Goal: Information Seeking & Learning: Find specific fact

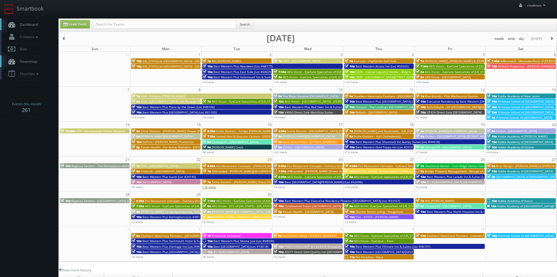
click at [212, 188] on link "+15 more" at bounding box center [208, 187] width 13 height 4
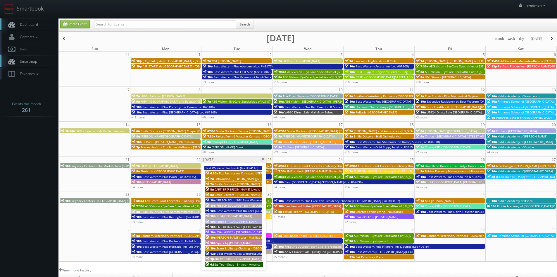
click at [247, 236] on span "[PERSON_NAME]-Last - Marillac Health Center" at bounding box center [249, 237] width 65 height 4
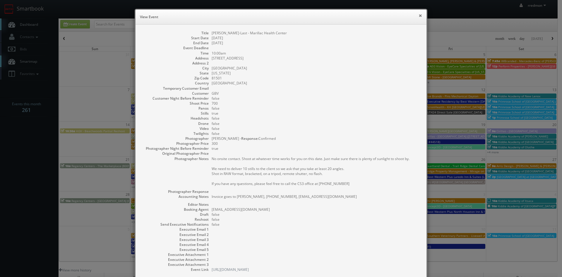
click at [418, 15] on button "×" at bounding box center [420, 15] width 4 height 4
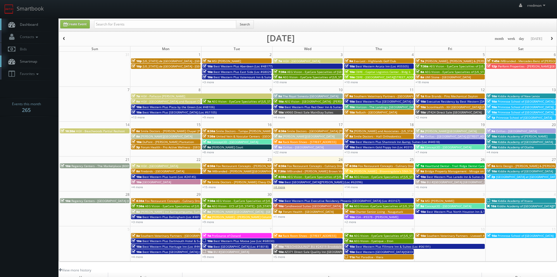
click at [281, 187] on link "+4 more" at bounding box center [280, 187] width 12 height 4
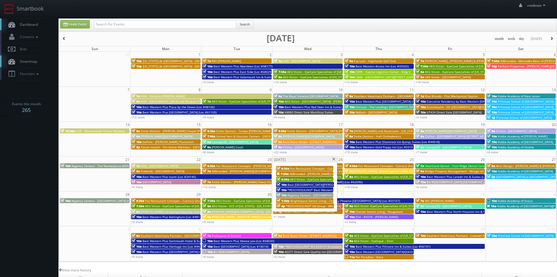
click at [292, 173] on span "iMBranded - [PERSON_NAME] Brown Volkswagen" at bounding box center [324, 173] width 69 height 4
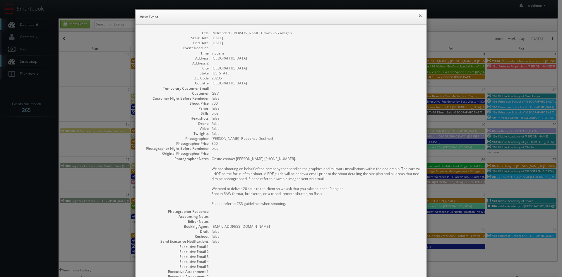
click at [418, 17] on button "×" at bounding box center [420, 15] width 4 height 4
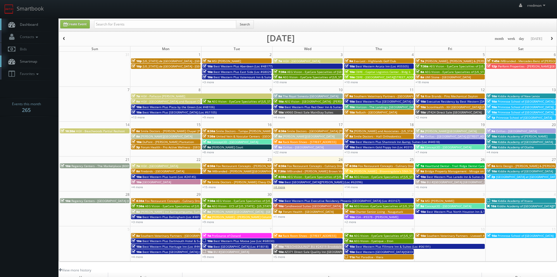
click at [279, 186] on link "+4 more" at bounding box center [280, 187] width 12 height 4
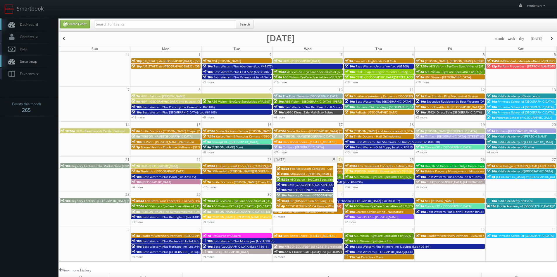
click at [329, 167] on span "Fox Restaurant Concepts - Culinary Dropout - [GEOGRAPHIC_DATA]" at bounding box center [336, 168] width 92 height 4
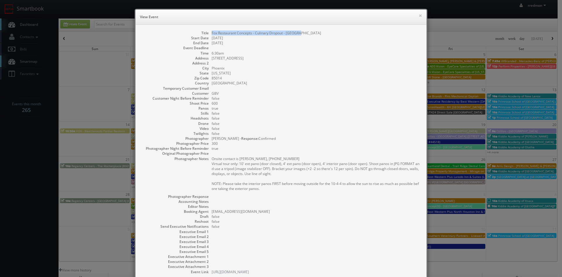
drag, startPoint x: 302, startPoint y: 32, endPoint x: 207, endPoint y: 32, distance: 94.8
click at [207, 32] on dl "Title Fox Restaurant Concepts - Culinary Dropout - Phoenix Start Date 09/24/202…" at bounding box center [280, 151] width 279 height 243
copy dd "Fox Restaurant Concepts - Culinary Dropout - [GEOGRAPHIC_DATA]"
click at [418, 15] on button "×" at bounding box center [420, 15] width 4 height 4
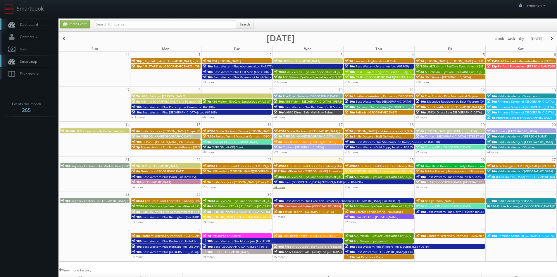
click at [284, 187] on link "+4 more" at bounding box center [280, 187] width 12 height 4
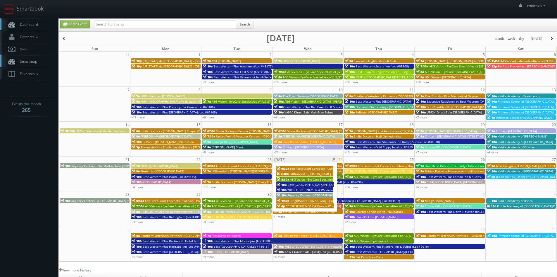
click at [317, 188] on span "*RESCHEDULING* Best Western Heritage Inn (Loc #05465)" at bounding box center [329, 190] width 83 height 4
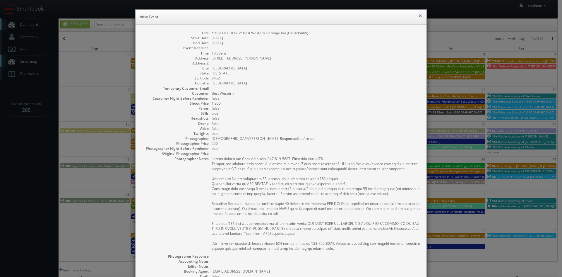
click at [419, 16] on button "×" at bounding box center [420, 15] width 4 height 4
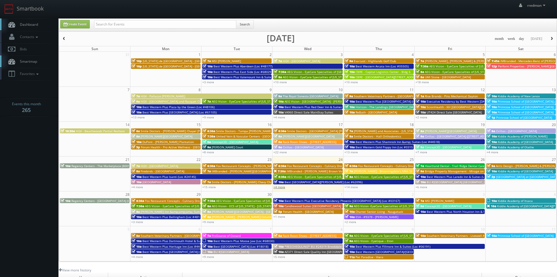
click at [281, 187] on link "+4 more" at bounding box center [280, 187] width 12 height 4
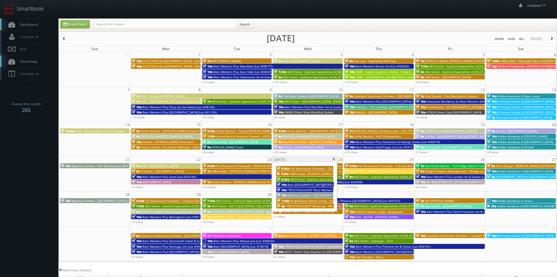
click at [308, 194] on span "Regency Centers - [GEOGRAPHIC_DATA] (90017)" at bounding box center [321, 195] width 66 height 4
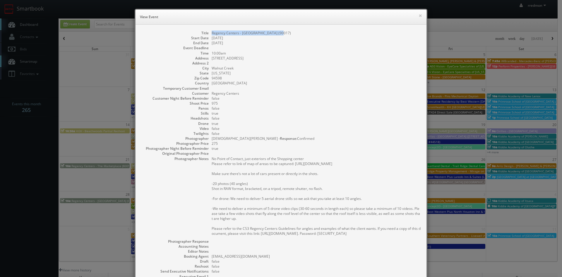
drag, startPoint x: 277, startPoint y: 34, endPoint x: 209, endPoint y: 30, distance: 68.3
click at [212, 30] on dd "Regency Centers - [GEOGRAPHIC_DATA] (90017)" at bounding box center [316, 32] width 209 height 5
copy dd "Regency Centers - [GEOGRAPHIC_DATA] (90017)"
click at [418, 16] on button "×" at bounding box center [420, 15] width 4 height 4
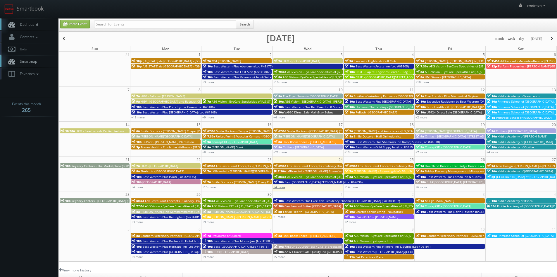
click at [285, 188] on link "+4 more" at bounding box center [280, 187] width 12 height 4
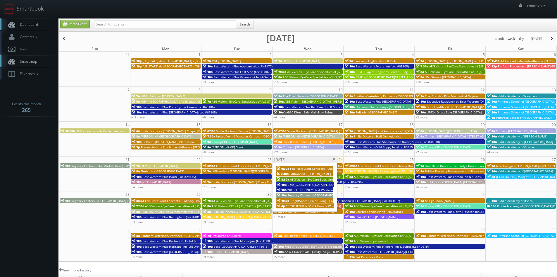
click at [324, 205] on span "*RESCHEDULING* GA Group - Whirlyball Chicago" at bounding box center [320, 206] width 68 height 4
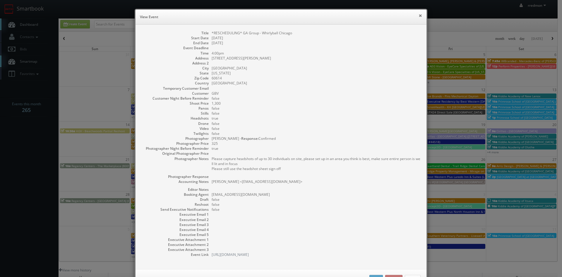
click at [418, 15] on button "×" at bounding box center [420, 15] width 4 height 4
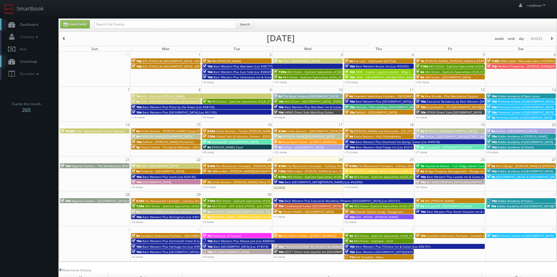
click at [282, 186] on link "+4 more" at bounding box center [280, 187] width 12 height 4
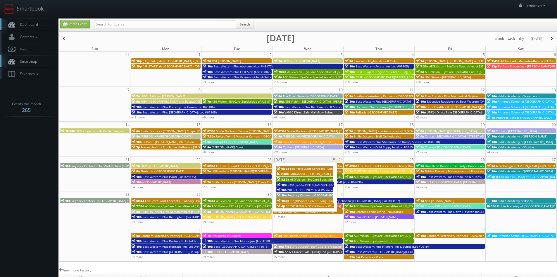
click at [333, 159] on span at bounding box center [334, 158] width 4 height 3
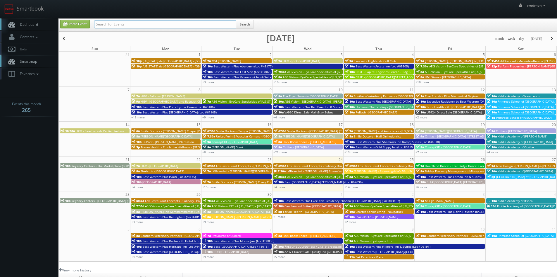
click at [184, 25] on input "text" at bounding box center [165, 24] width 142 height 8
type input "allan duggins"
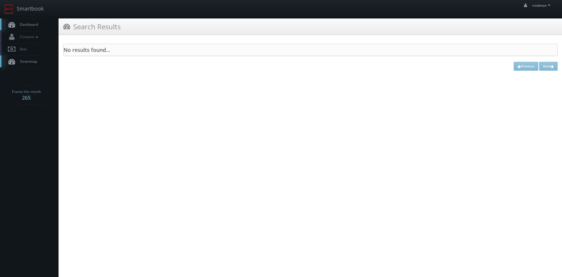
click at [23, 25] on span "Dashboard" at bounding box center [27, 24] width 21 height 5
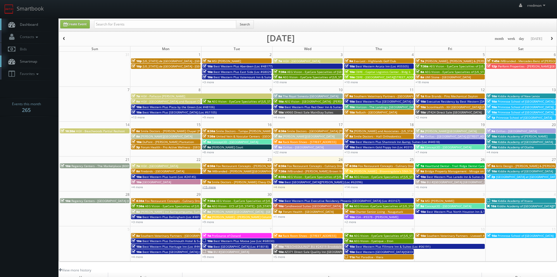
click at [214, 187] on link "+15 more" at bounding box center [208, 187] width 13 height 4
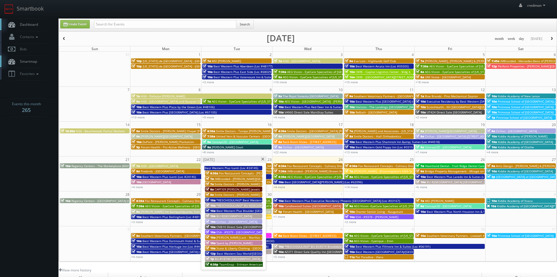
click at [244, 210] on span "Best Western Plus Boulder [GEOGRAPHIC_DATA] (Loc #06179)" at bounding box center [260, 210] width 86 height 4
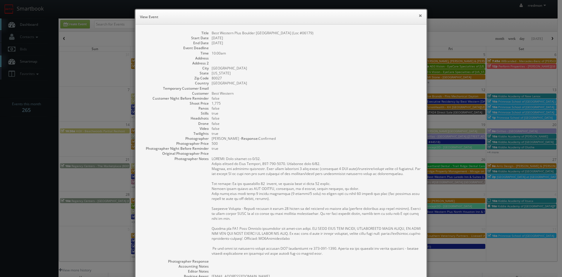
click at [418, 17] on button "×" at bounding box center [420, 15] width 4 height 4
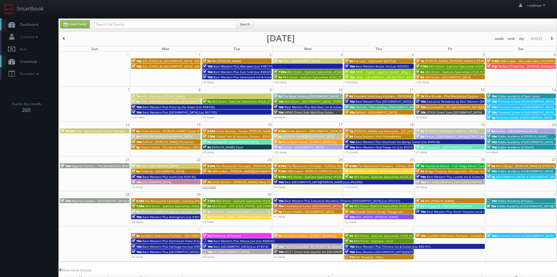
click at [213, 188] on link "+15 more" at bounding box center [208, 187] width 13 height 4
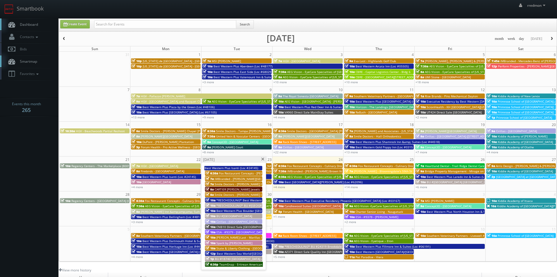
click at [238, 252] on span "Best Western Sea World/[GEOGRAPHIC_DATA] (Loc #54046)" at bounding box center [258, 253] width 83 height 4
